Goal: Communication & Community: Share content

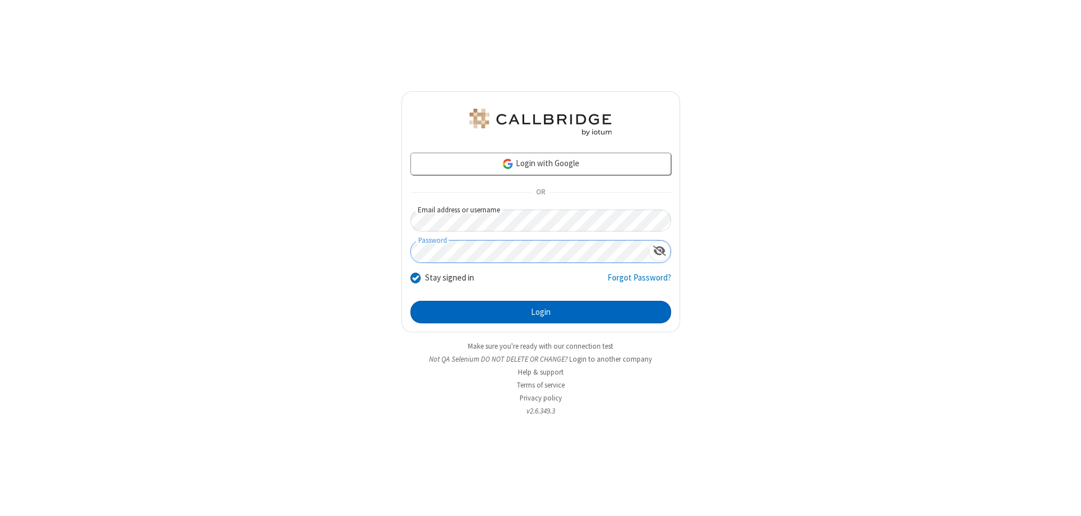
click at [541, 312] on button "Login" at bounding box center [541, 312] width 261 height 23
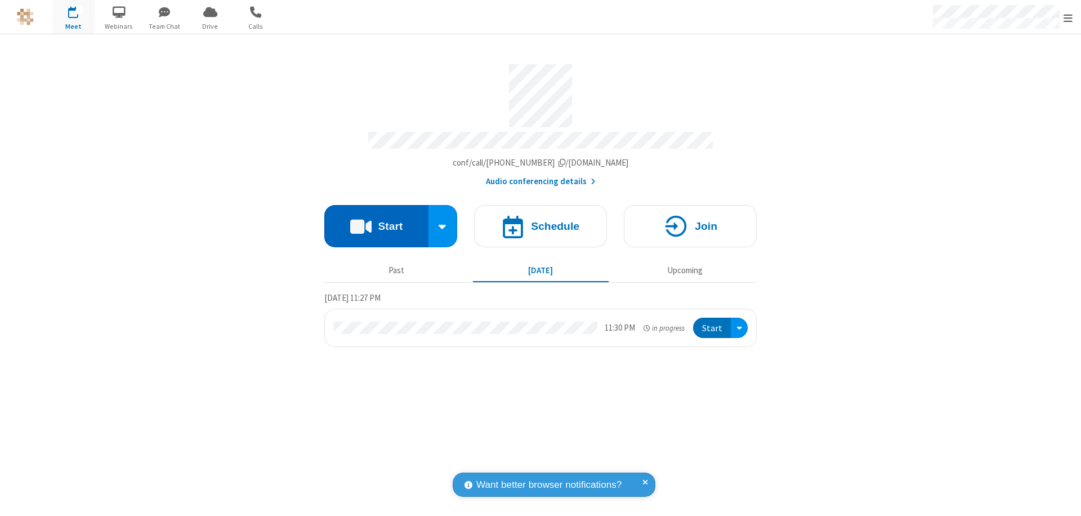
click at [376, 221] on button "Start" at bounding box center [376, 226] width 104 height 42
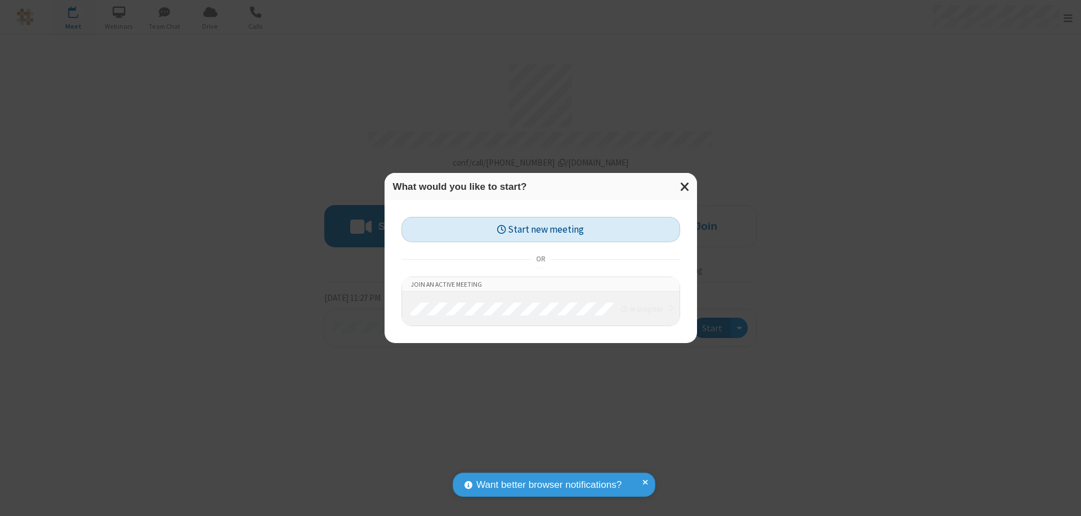
click at [541, 229] on button "Start new meeting" at bounding box center [541, 229] width 279 height 25
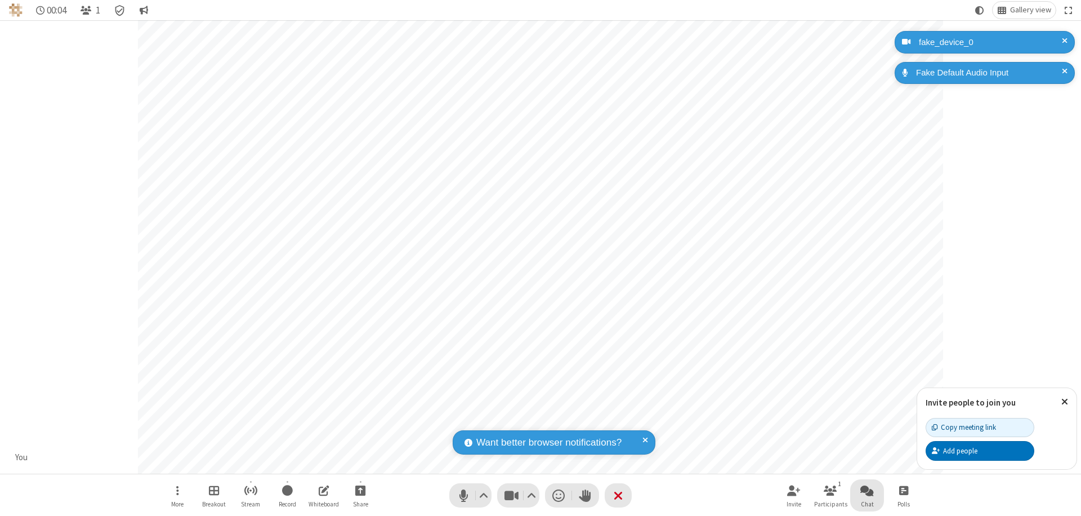
click at [867, 490] on span "Open chat" at bounding box center [868, 490] width 14 height 14
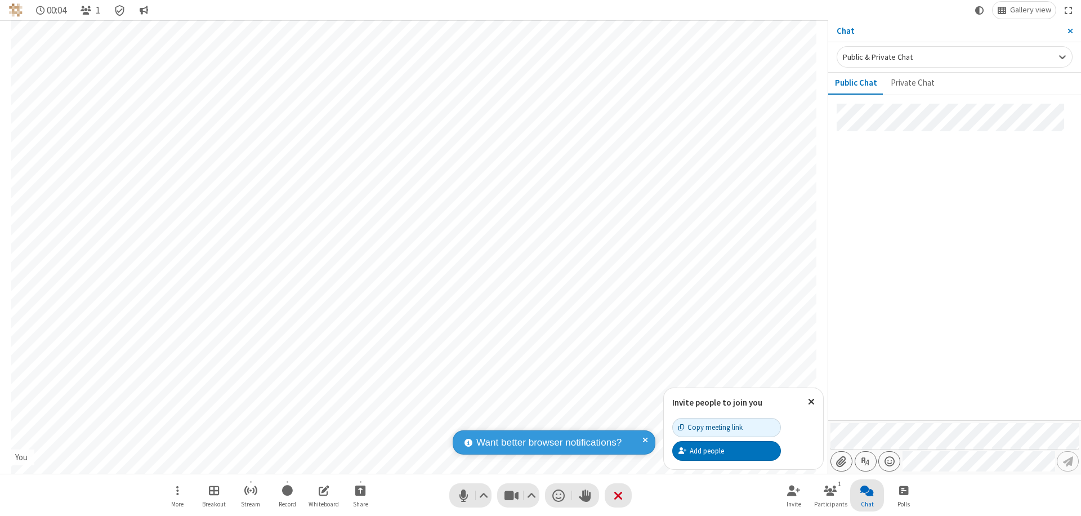
type input "C:\fakepath\doc_test.docx"
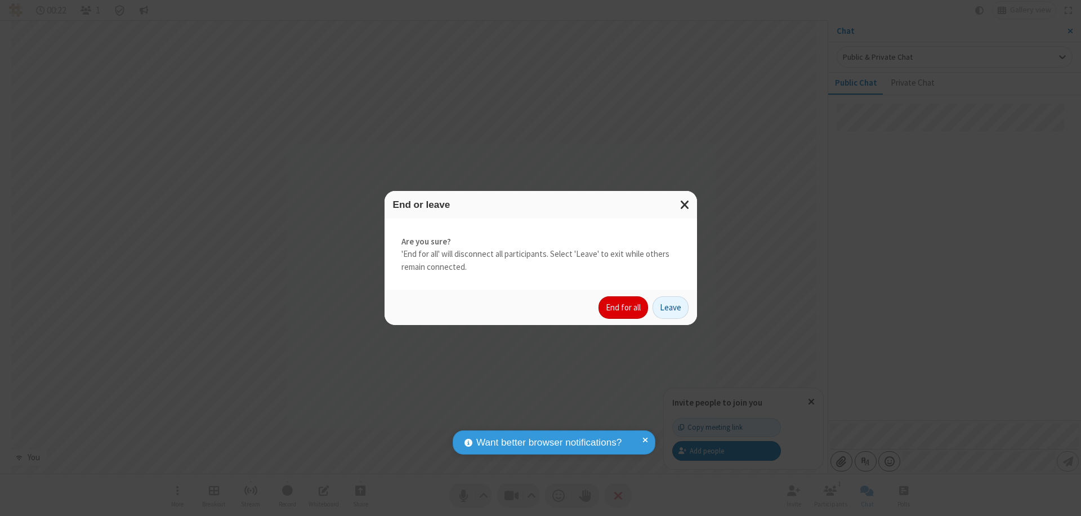
click at [624, 308] on button "End for all" at bounding box center [624, 307] width 50 height 23
